Goal: Navigation & Orientation: Find specific page/section

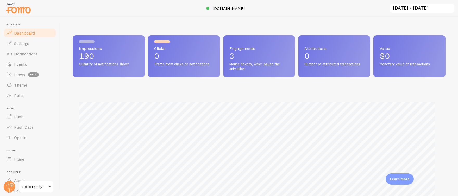
scroll to position [137, 369]
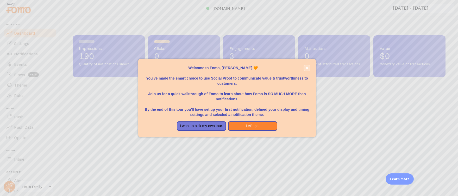
click at [307, 67] on icon "close," at bounding box center [306, 68] width 3 height 3
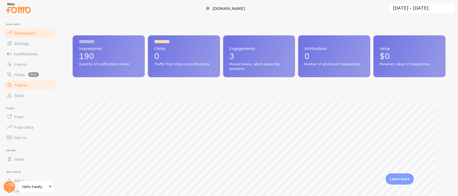
click at [27, 86] on link "Theme" at bounding box center [30, 85] width 54 height 10
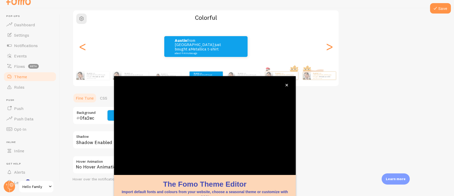
scroll to position [43, 0]
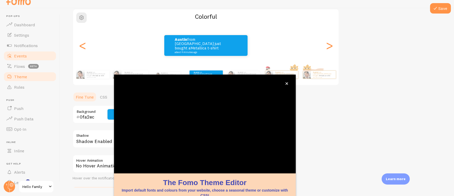
click at [17, 54] on span "Events" at bounding box center [20, 55] width 13 height 5
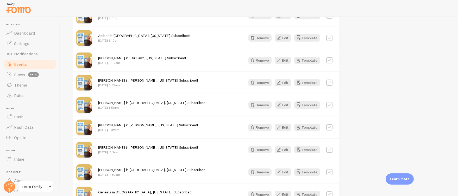
scroll to position [490, 0]
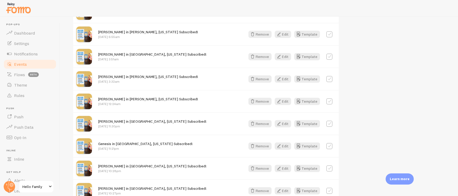
click at [23, 62] on span "Events" at bounding box center [20, 64] width 13 height 5
click at [28, 54] on span "Notifications" at bounding box center [26, 53] width 24 height 5
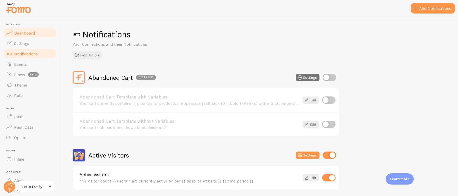
click at [18, 31] on span "Dashboard" at bounding box center [24, 32] width 21 height 5
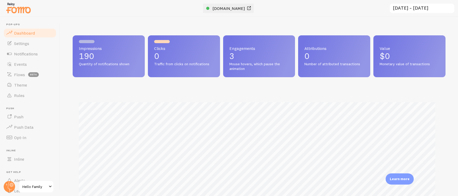
scroll to position [137, 369]
click at [237, 6] on span "[DOMAIN_NAME]" at bounding box center [228, 8] width 33 height 5
